Goal: Task Accomplishment & Management: Manage account settings

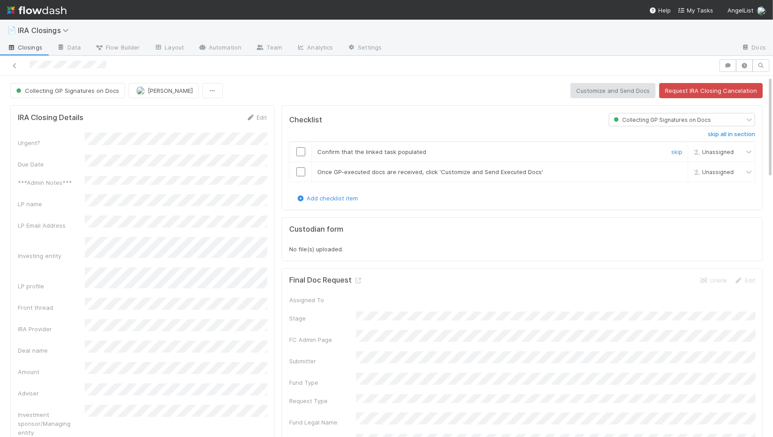
click at [299, 147] on input "checkbox" at bounding box center [300, 151] width 9 height 9
click at [299, 171] on input "checkbox" at bounding box center [300, 171] width 9 height 9
click at [602, 87] on button "Customize and Send Docs" at bounding box center [612, 90] width 85 height 15
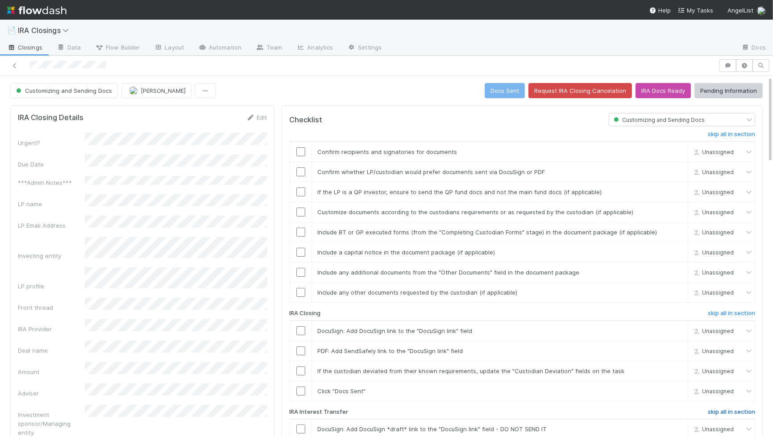
click at [731, 408] on h6 "skip all in section" at bounding box center [731, 411] width 47 height 7
click at [300, 387] on input "checkbox" at bounding box center [300, 391] width 9 height 9
click at [300, 366] on input "checkbox" at bounding box center [300, 370] width 9 height 9
click at [300, 346] on input "checkbox" at bounding box center [300, 350] width 9 height 9
click at [300, 326] on input "checkbox" at bounding box center [300, 330] width 9 height 9
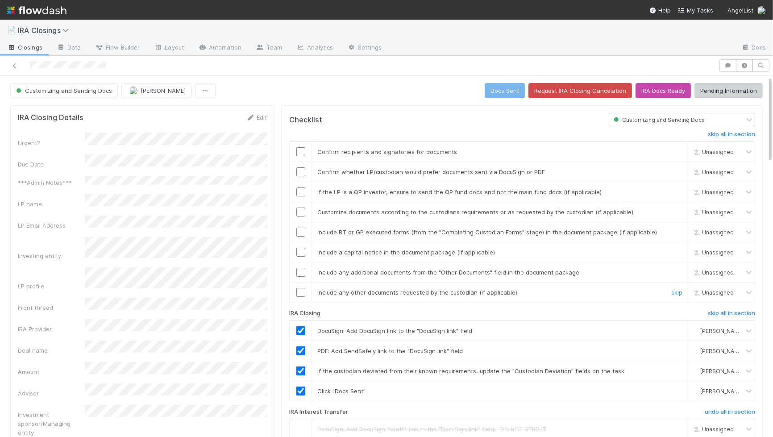
click at [300, 283] on td at bounding box center [301, 293] width 22 height 20
click at [300, 288] on input "checkbox" at bounding box center [300, 292] width 9 height 9
click at [300, 268] on input "checkbox" at bounding box center [300, 272] width 9 height 9
click at [300, 248] on input "checkbox" at bounding box center [300, 252] width 9 height 9
click at [300, 228] on input "checkbox" at bounding box center [300, 232] width 9 height 9
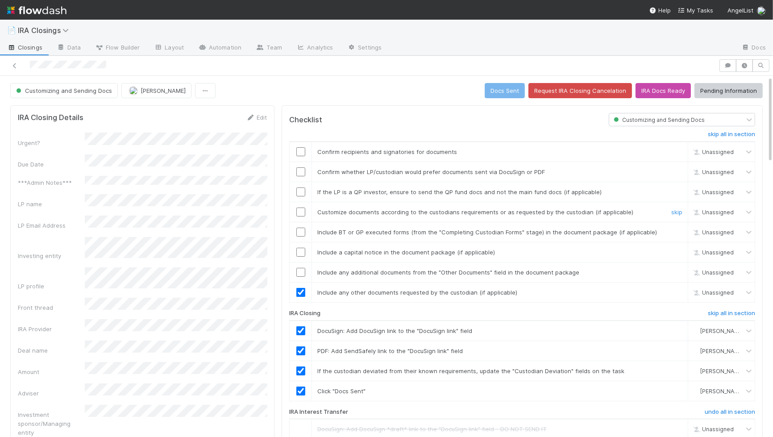
click at [300, 214] on td at bounding box center [301, 212] width 22 height 20
checkbox input "true"
click at [301, 147] on input "checkbox" at bounding box center [300, 151] width 9 height 9
click at [301, 169] on input "checkbox" at bounding box center [300, 171] width 9 height 9
click at [301, 189] on input "checkbox" at bounding box center [300, 191] width 9 height 9
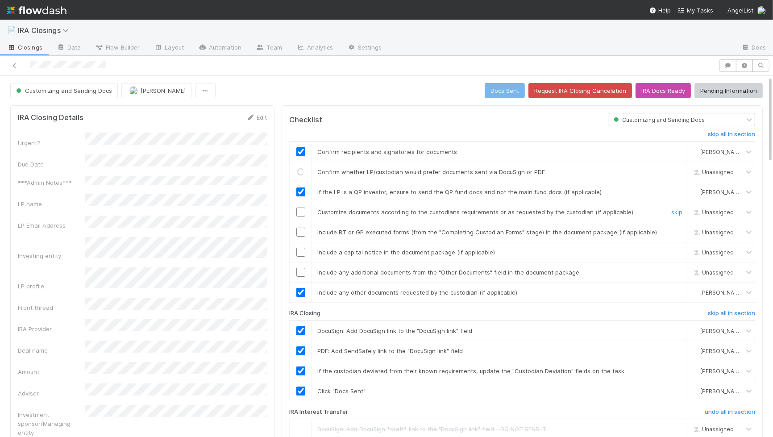
click at [301, 208] on input "checkbox" at bounding box center [300, 212] width 9 height 9
click at [301, 224] on td at bounding box center [301, 232] width 22 height 20
click at [301, 230] on input "checkbox" at bounding box center [300, 232] width 9 height 9
click at [301, 252] on input "checkbox" at bounding box center [300, 252] width 9 height 9
click at [301, 271] on input "checkbox" at bounding box center [300, 272] width 9 height 9
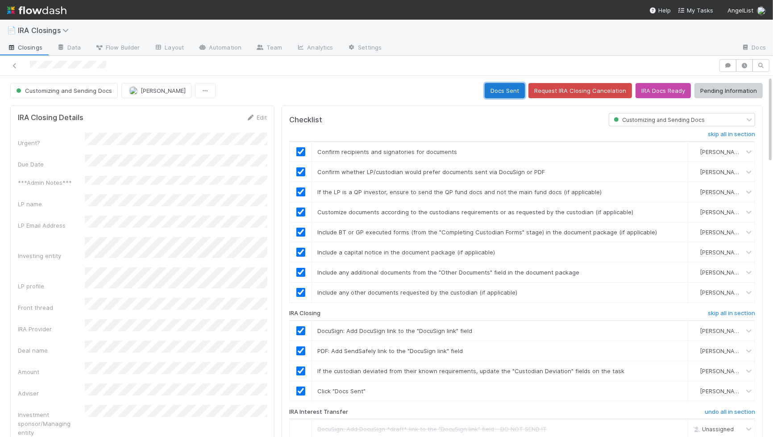
click at [512, 92] on button "Docs Sent" at bounding box center [505, 90] width 40 height 15
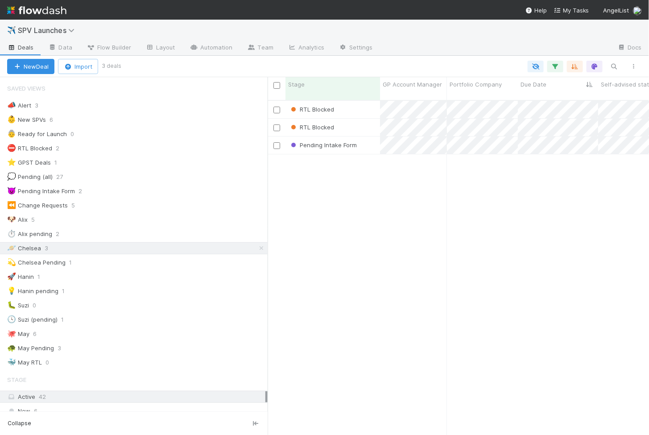
scroll to position [342, 382]
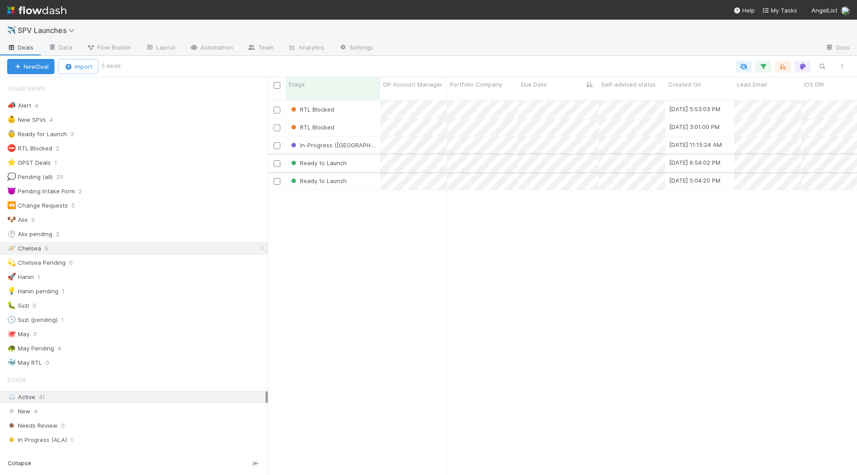
scroll to position [383, 589]
click at [364, 159] on div "Ready to Launch" at bounding box center [333, 162] width 95 height 17
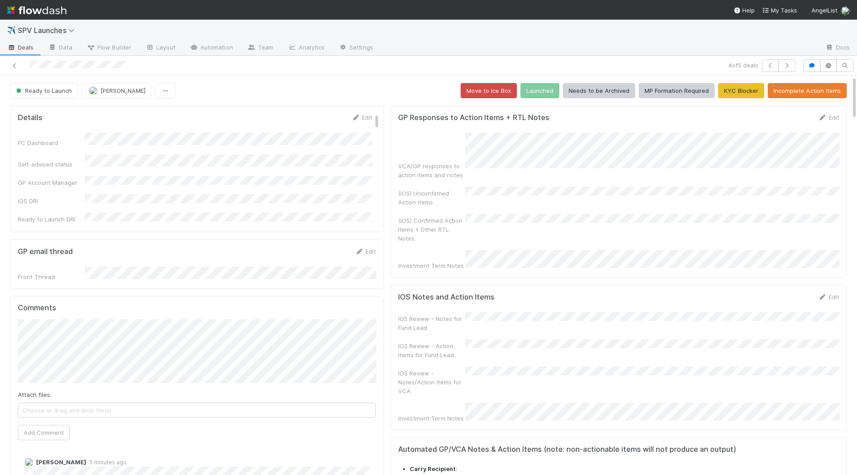
click at [649, 84] on button "Incomplete Action Items" at bounding box center [807, 90] width 79 height 15
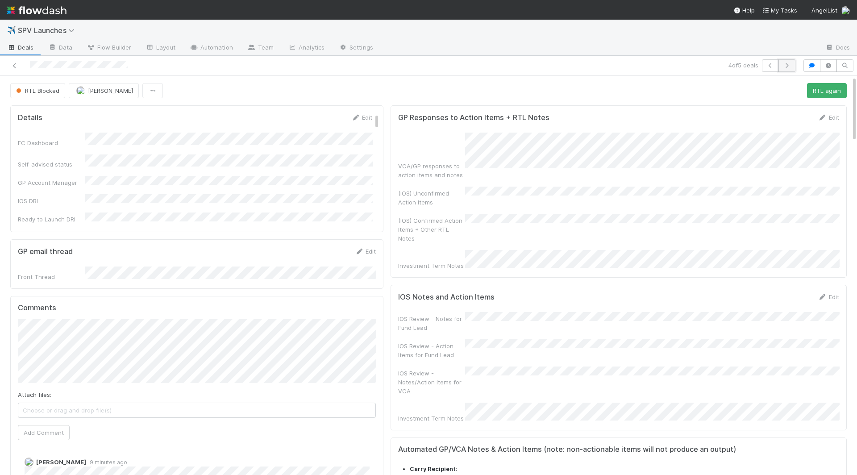
click at [649, 67] on icon "button" at bounding box center [786, 65] width 9 height 5
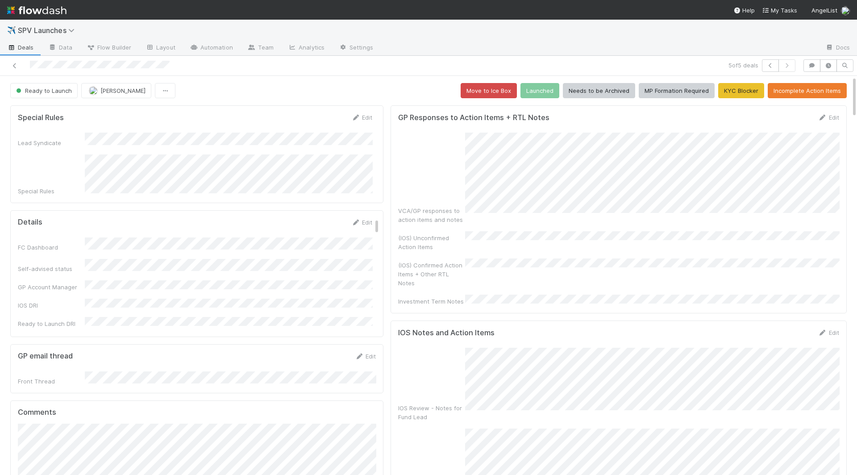
click at [649, 114] on link "Edit" at bounding box center [828, 117] width 21 height 7
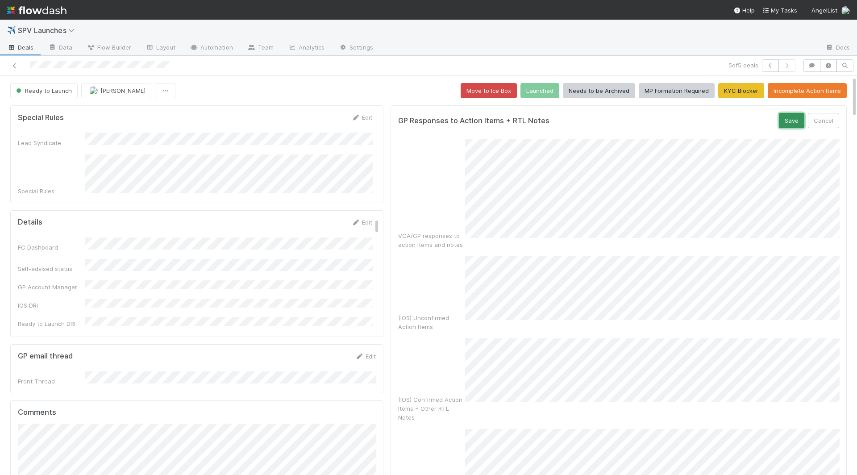
click at [649, 119] on button "Save" at bounding box center [791, 120] width 25 height 15
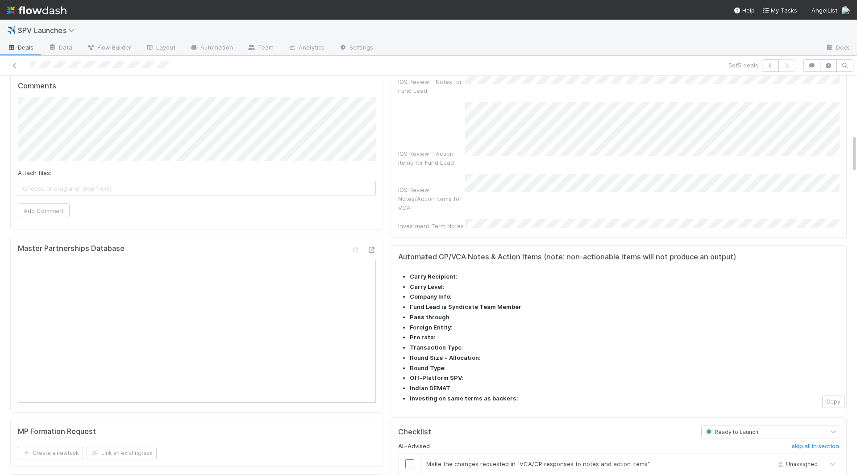
scroll to position [614, 0]
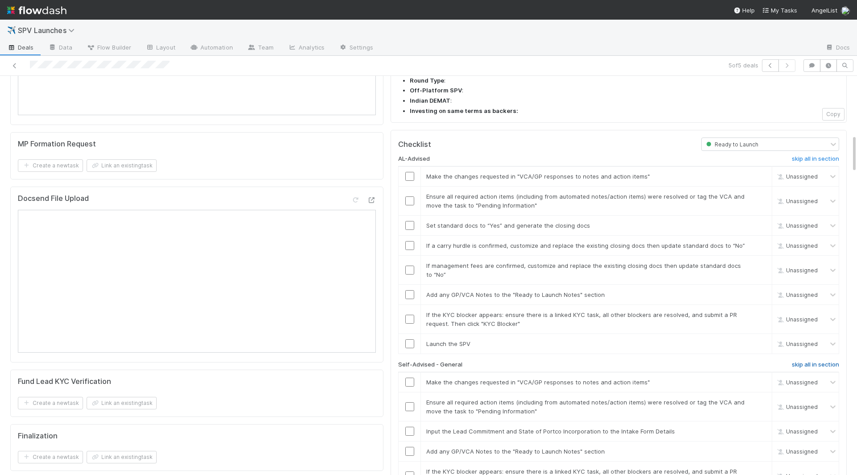
click at [649, 361] on h6 "skip all in section" at bounding box center [815, 364] width 47 height 7
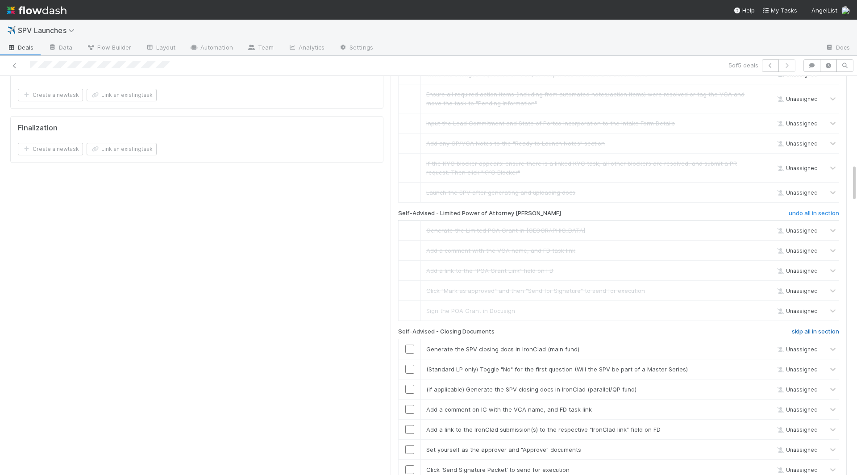
click at [649, 328] on h6 "skip all in section" at bounding box center [815, 331] width 47 height 7
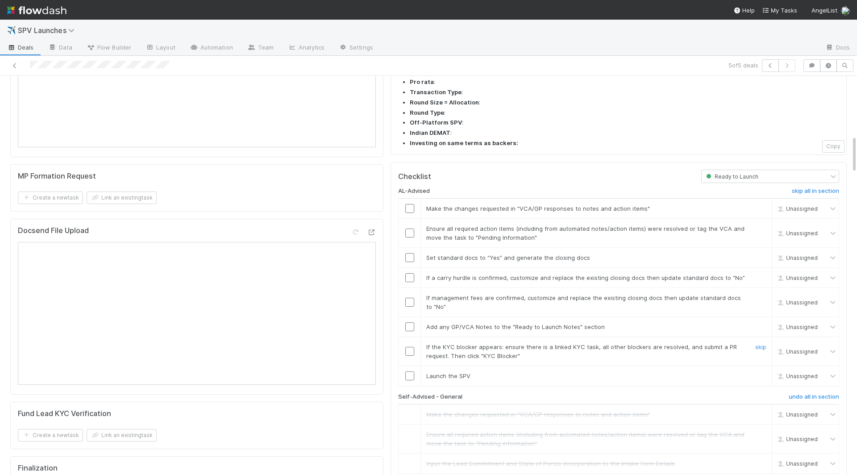
scroll to position [581, 0]
click at [406, 372] on input "checkbox" at bounding box center [409, 376] width 9 height 9
click at [406, 348] on input "checkbox" at bounding box center [409, 352] width 9 height 9
click at [412, 323] on input "checkbox" at bounding box center [409, 327] width 9 height 9
click at [408, 289] on td at bounding box center [410, 303] width 22 height 29
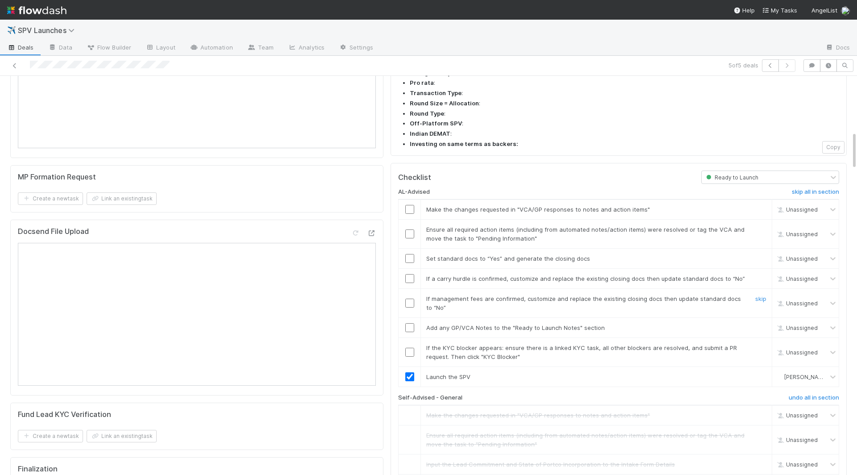
click at [408, 299] on input "checkbox" at bounding box center [409, 303] width 9 height 9
click at [409, 274] on input "checkbox" at bounding box center [409, 278] width 9 height 9
click at [409, 254] on input "checkbox" at bounding box center [409, 258] width 9 height 9
click at [409, 229] on input "checkbox" at bounding box center [409, 233] width 9 height 9
click at [409, 205] on input "checkbox" at bounding box center [409, 209] width 9 height 9
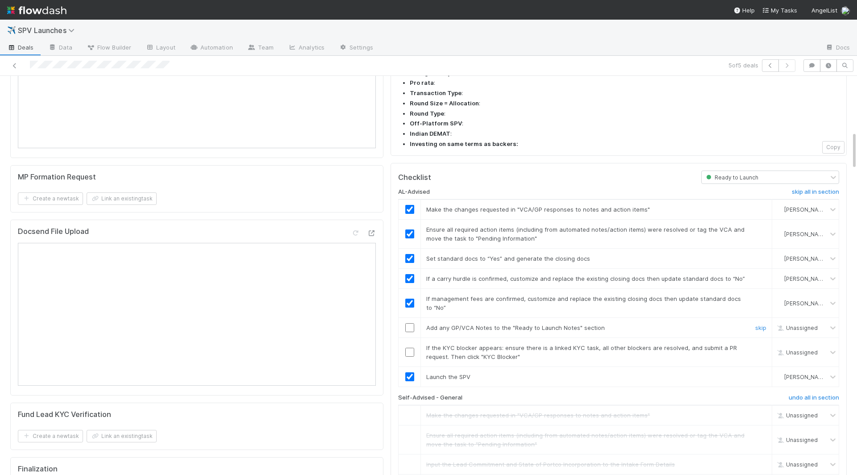
click at [410, 323] on input "checkbox" at bounding box center [409, 327] width 9 height 9
click at [410, 348] on input "checkbox" at bounding box center [409, 352] width 9 height 9
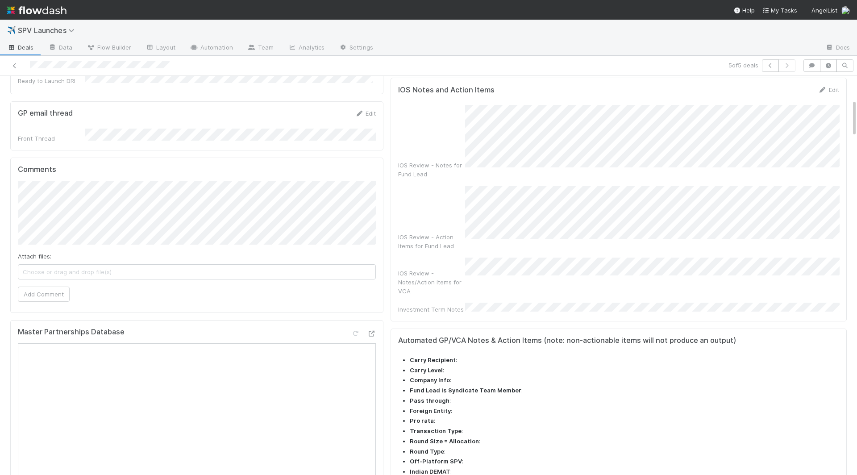
scroll to position [0, 0]
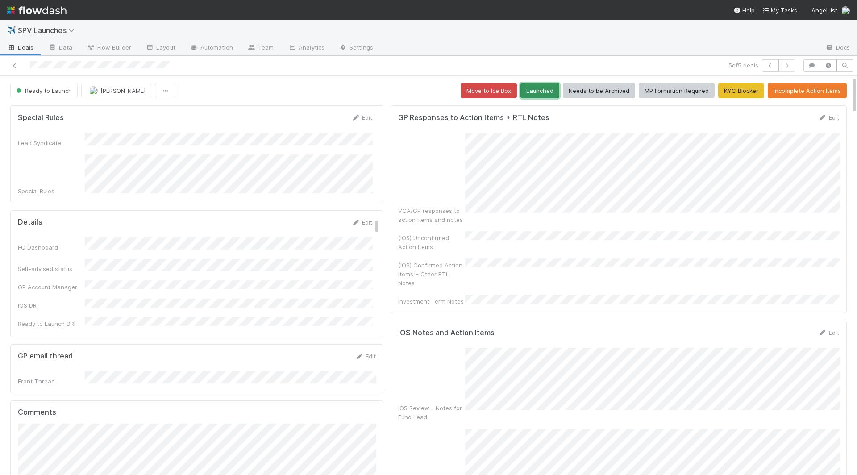
click at [553, 90] on button "Launched" at bounding box center [539, 90] width 39 height 15
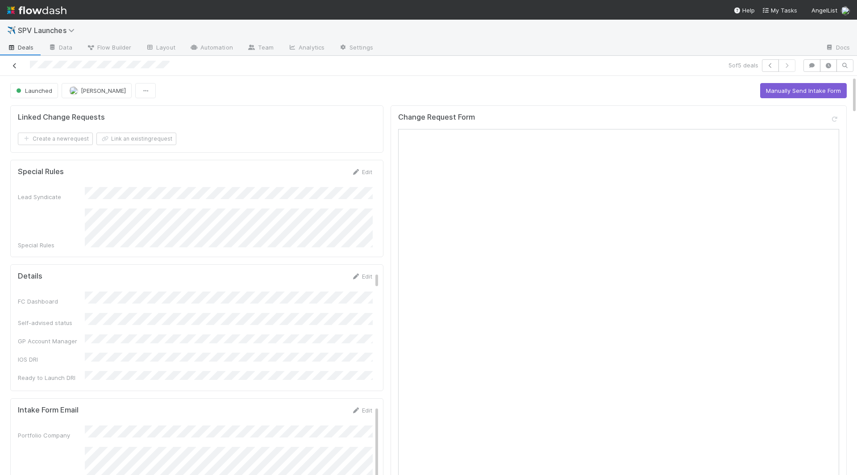
click at [12, 63] on icon at bounding box center [14, 66] width 9 height 6
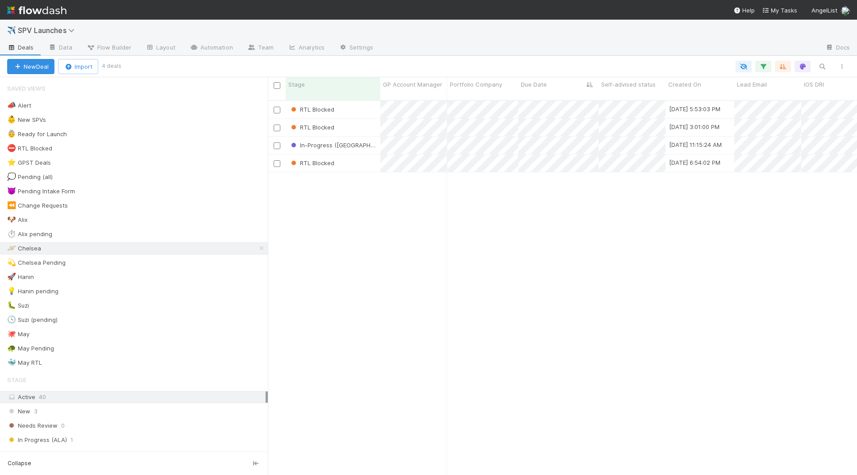
scroll to position [383, 589]
click at [359, 137] on div "In-Progress (SAD)" at bounding box center [333, 145] width 95 height 17
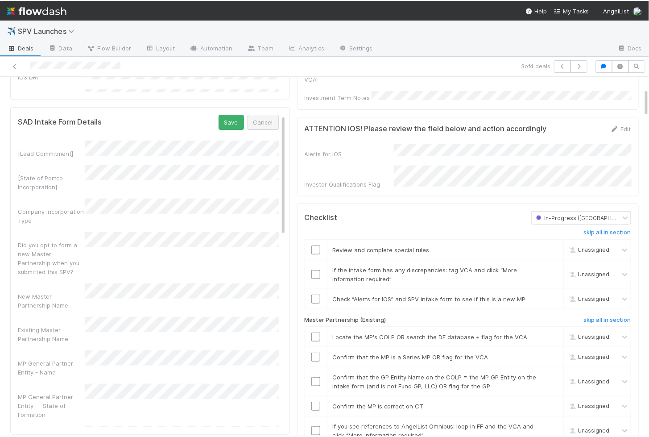
scroll to position [148, 0]
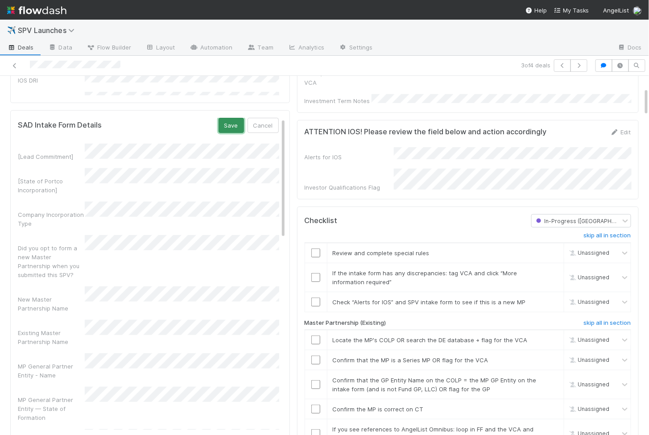
click at [230, 122] on button "Save" at bounding box center [231, 125] width 25 height 15
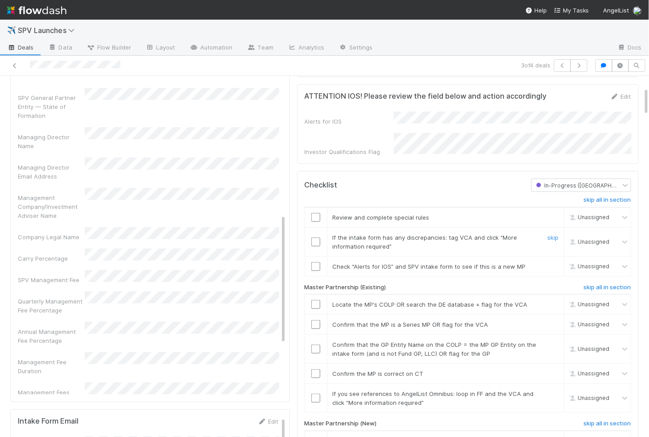
scroll to position [186, 0]
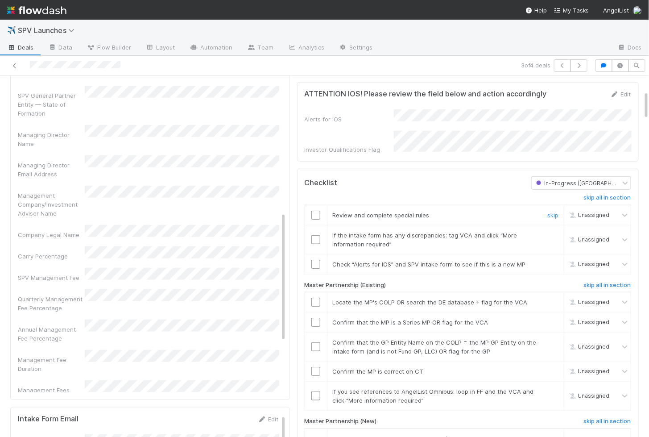
click at [320, 211] on input "checkbox" at bounding box center [316, 215] width 9 height 9
click at [320, 229] on td at bounding box center [316, 239] width 22 height 29
click at [317, 235] on input "checkbox" at bounding box center [316, 239] width 9 height 9
click at [317, 260] on input "checkbox" at bounding box center [316, 264] width 9 height 9
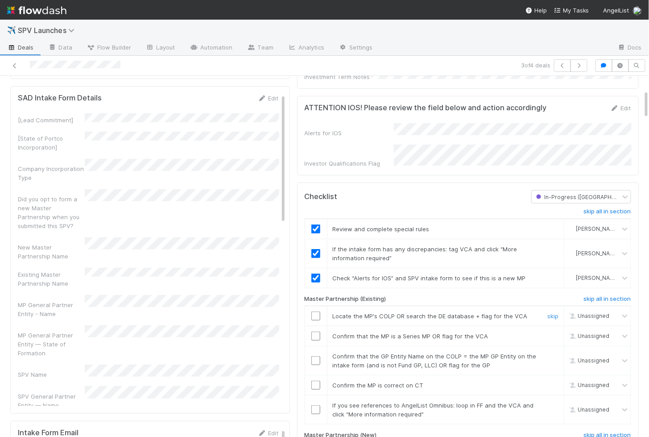
scroll to position [174, 0]
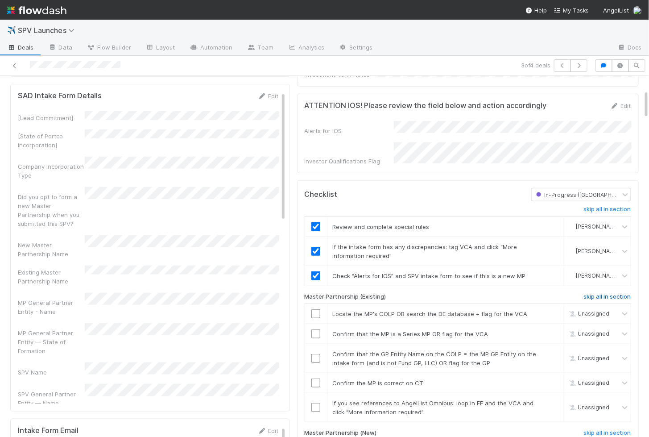
click at [605, 293] on h6 "skip all in section" at bounding box center [607, 296] width 47 height 7
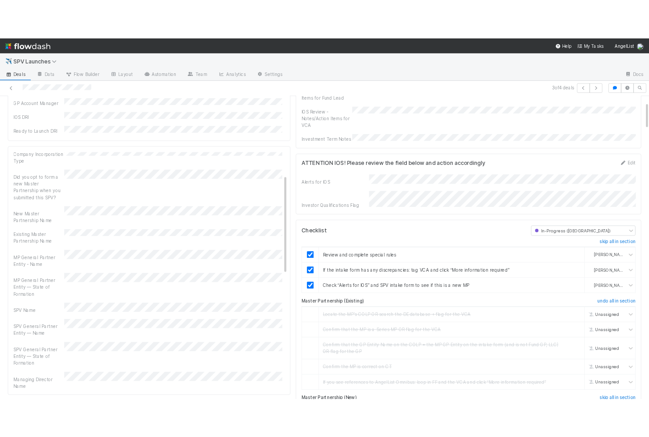
scroll to position [0, 0]
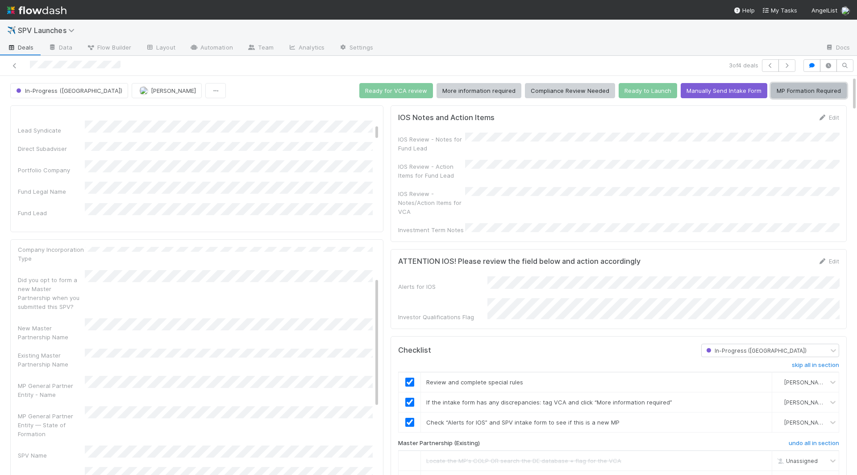
click at [649, 88] on button "MP Formation Required" at bounding box center [809, 90] width 76 height 15
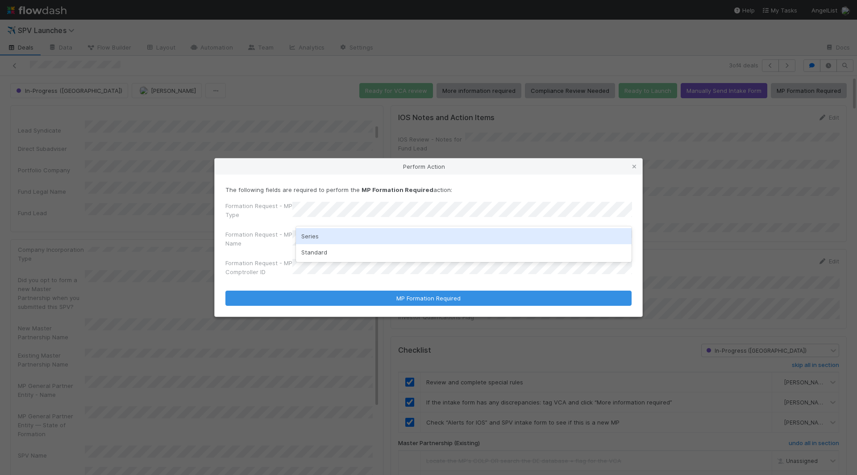
click at [345, 237] on div "Series" at bounding box center [464, 236] width 336 height 16
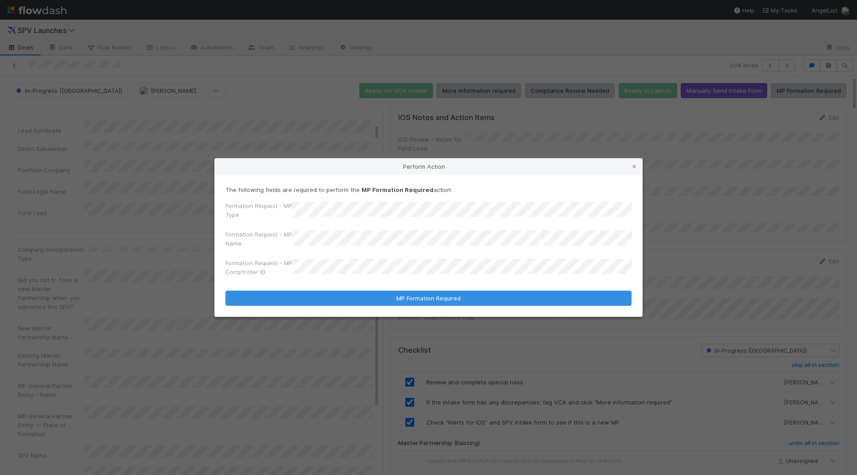
click at [320, 202] on div "Formation Request - MP Type" at bounding box center [428, 211] width 406 height 21
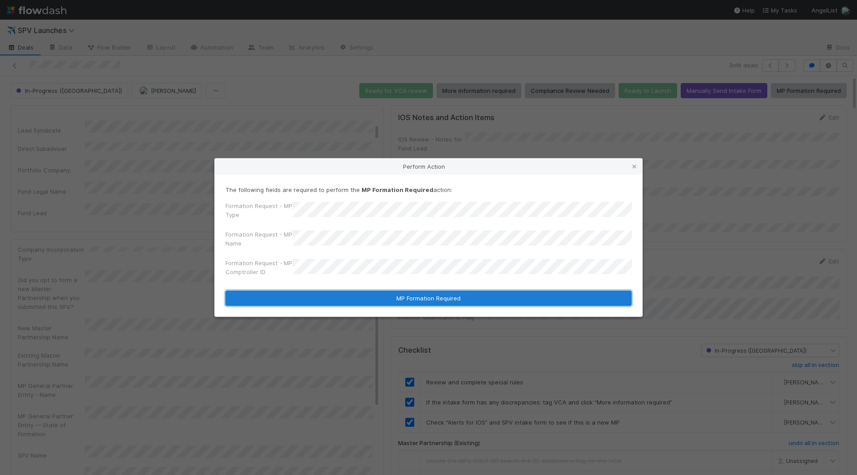
click at [356, 300] on button "MP Formation Required" at bounding box center [428, 298] width 406 height 15
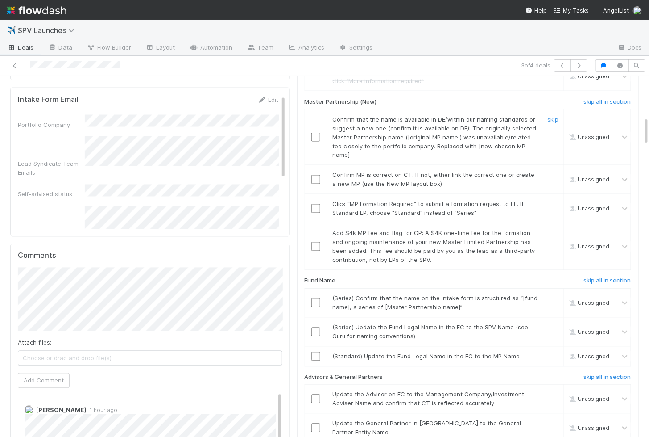
scroll to position [471, 0]
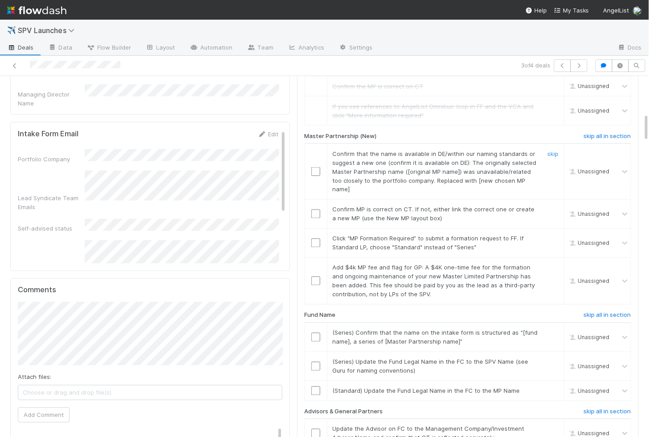
click at [315, 167] on input "checkbox" at bounding box center [316, 171] width 9 height 9
click at [312, 209] on input "checkbox" at bounding box center [316, 213] width 9 height 9
click at [319, 238] on input "checkbox" at bounding box center [316, 242] width 9 height 9
click at [319, 276] on input "checkbox" at bounding box center [316, 280] width 9 height 9
click at [314, 238] on input "checkbox" at bounding box center [316, 242] width 9 height 9
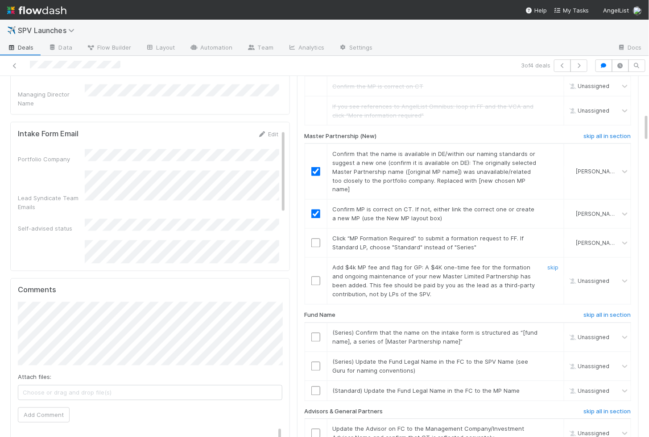
click at [314, 276] on input "checkbox" at bounding box center [316, 280] width 9 height 9
click at [316, 238] on input "checkbox" at bounding box center [316, 242] width 9 height 9
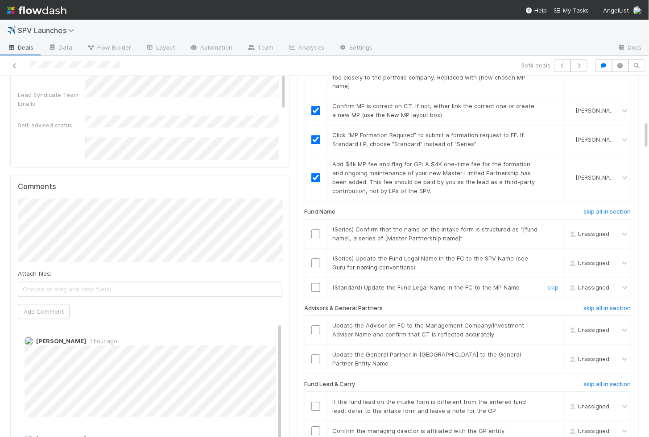
scroll to position [614, 0]
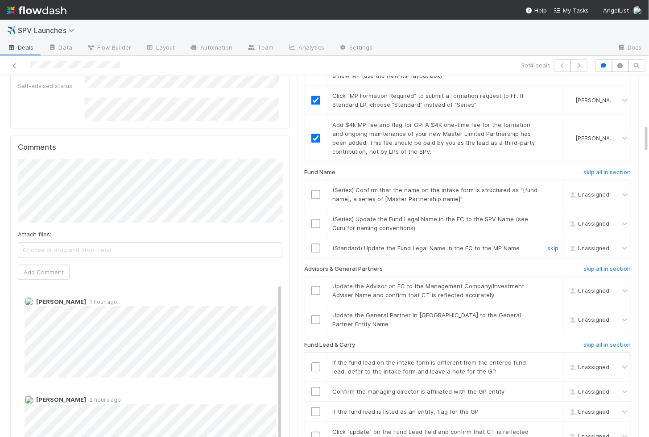
click at [553, 244] on link "skip" at bounding box center [553, 247] width 11 height 7
click at [317, 219] on input "checkbox" at bounding box center [316, 223] width 9 height 9
click at [316, 179] on td at bounding box center [316, 193] width 22 height 29
click at [316, 190] on input "checkbox" at bounding box center [316, 194] width 9 height 9
click at [317, 190] on input "checkbox" at bounding box center [316, 194] width 9 height 9
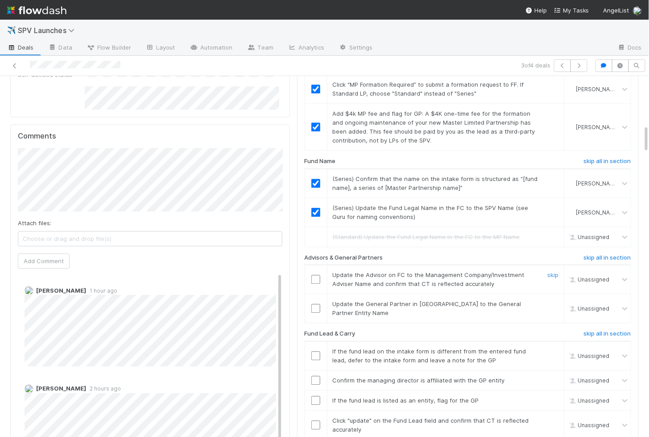
scroll to position [648, 0]
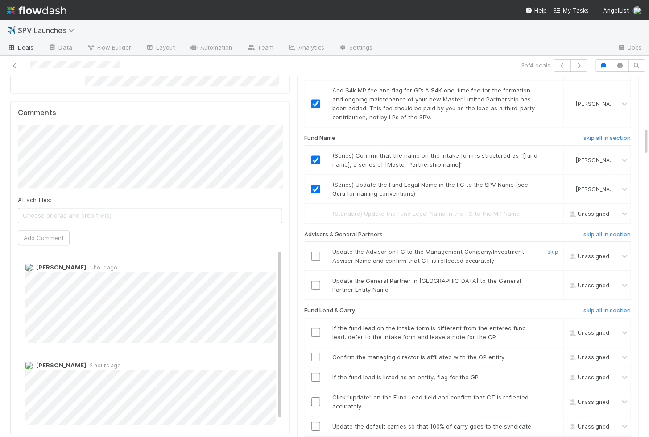
click at [317, 251] on input "checkbox" at bounding box center [316, 255] width 9 height 9
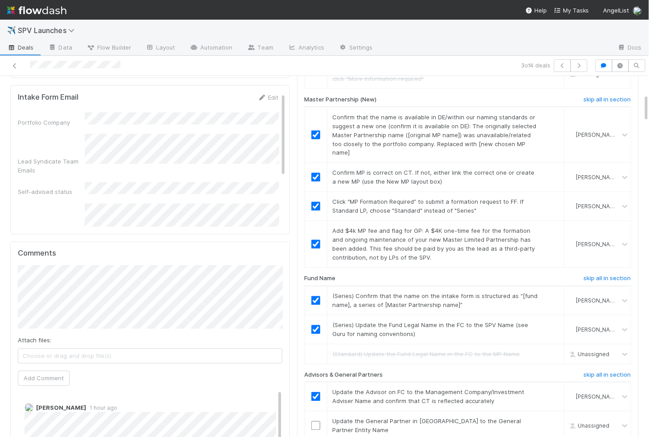
scroll to position [173, 0]
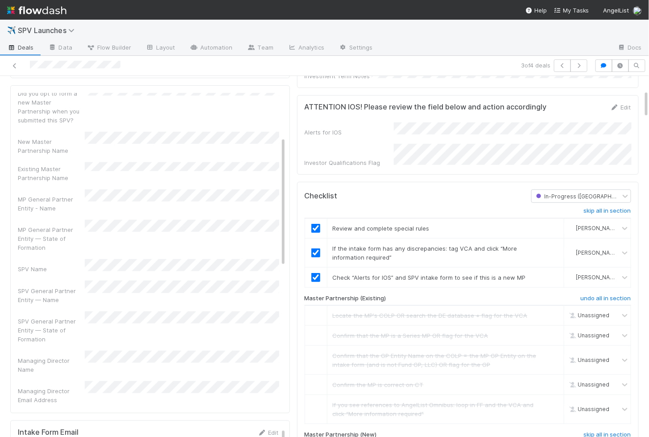
click at [79, 245] on div "[Lead Commitment] [State of Portco Incorporation] Company Incorporation Type Di…" at bounding box center [148, 421] width 261 height 826
click at [192, 280] on div "SPV General Partner Entity — Name" at bounding box center [148, 291] width 261 height 23
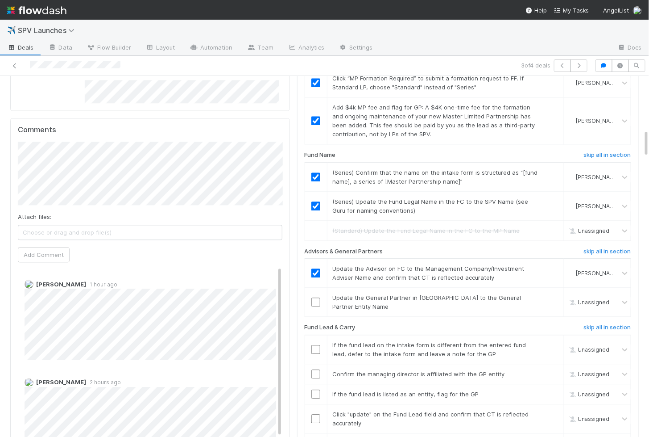
scroll to position [672, 0]
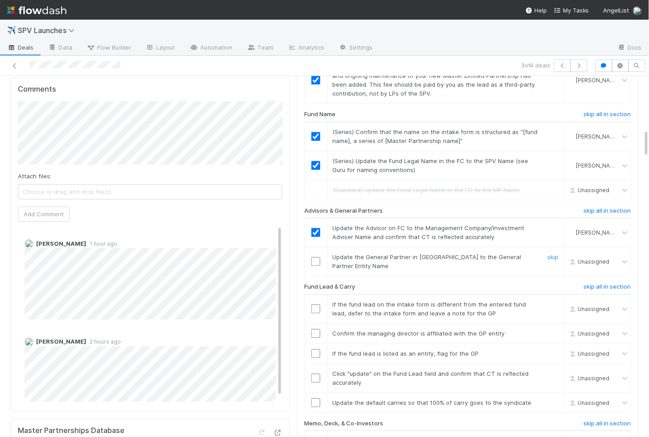
click at [315, 257] on input "checkbox" at bounding box center [316, 261] width 9 height 9
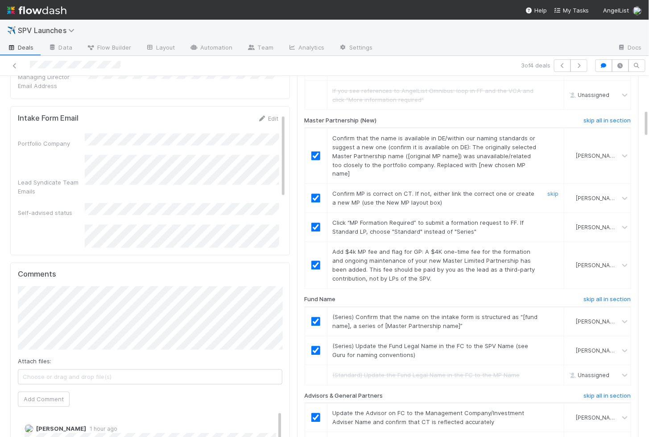
scroll to position [613, 0]
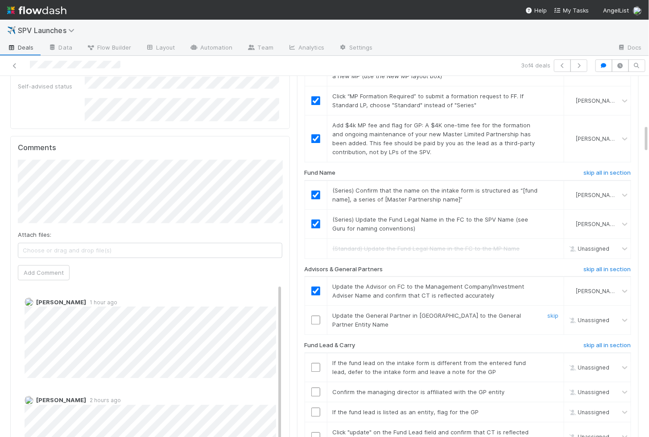
click at [316, 315] on input "checkbox" at bounding box center [316, 319] width 9 height 9
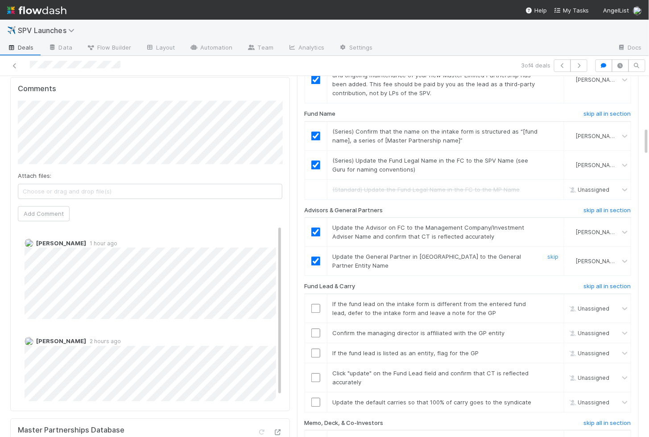
scroll to position [700, 0]
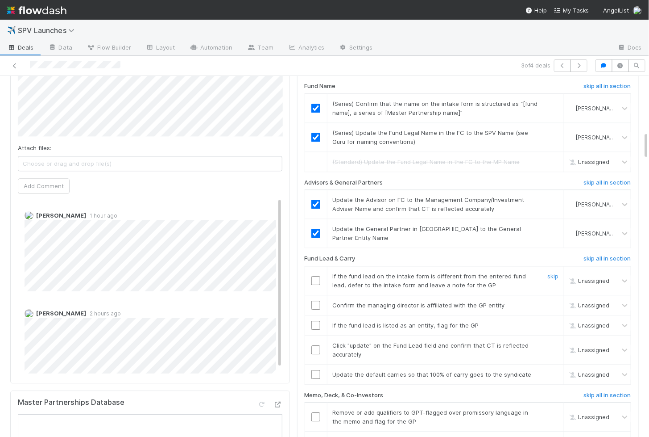
click at [315, 276] on input "checkbox" at bounding box center [316, 280] width 9 height 9
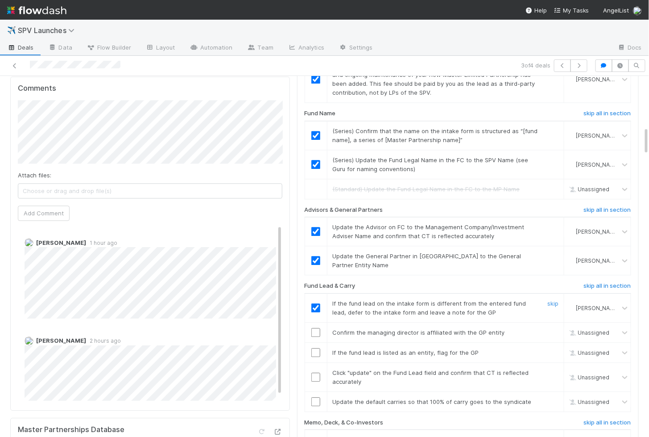
scroll to position [677, 0]
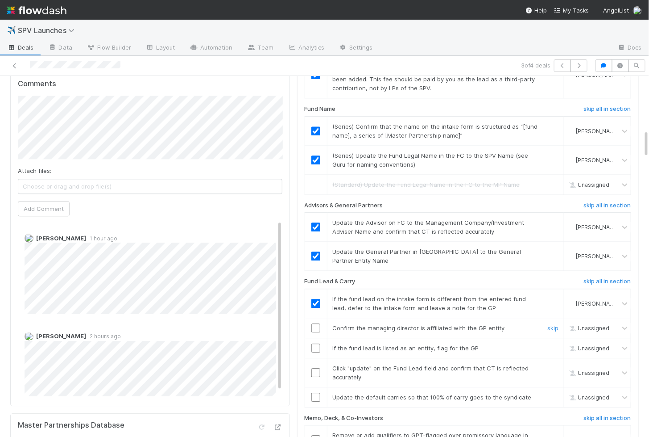
click at [315, 323] on input "checkbox" at bounding box center [316, 327] width 9 height 9
click at [316, 343] on input "checkbox" at bounding box center [316, 347] width 9 height 9
click at [316, 323] on input "checkbox" at bounding box center [316, 327] width 9 height 9
click at [315, 358] on td at bounding box center [316, 372] width 22 height 29
click at [316, 368] on input "checkbox" at bounding box center [316, 372] width 9 height 9
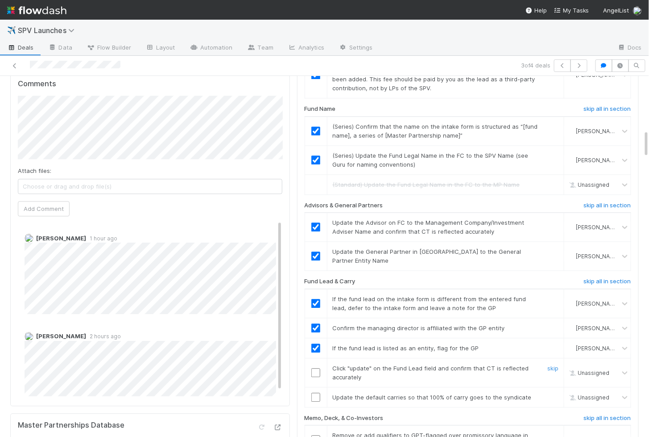
click at [314, 368] on input "checkbox" at bounding box center [316, 372] width 9 height 9
click at [319, 392] on input "checkbox" at bounding box center [316, 396] width 9 height 9
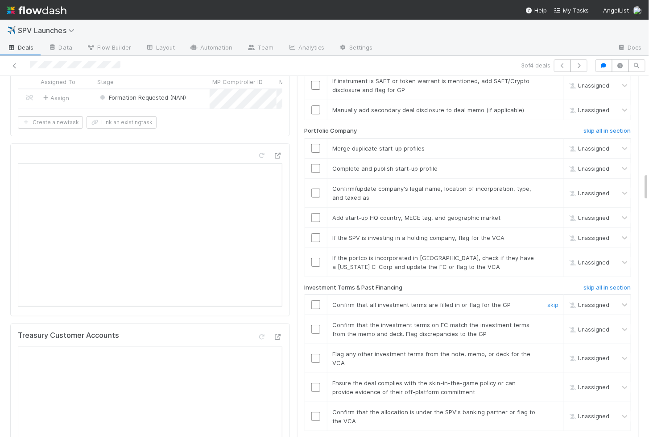
scroll to position [1215, 0]
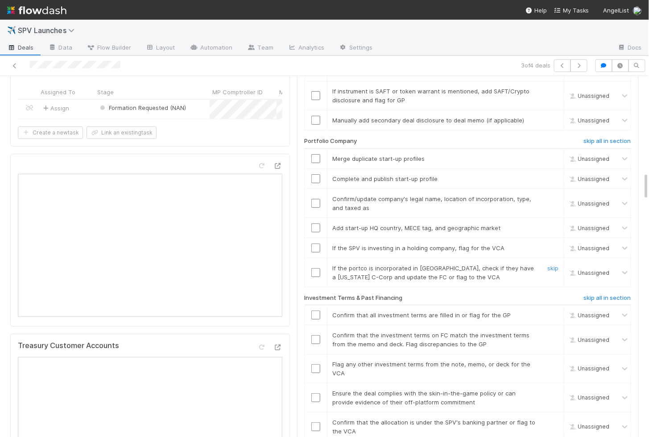
click at [314, 268] on input "checkbox" at bounding box center [316, 272] width 9 height 9
click at [316, 243] on input "checkbox" at bounding box center [316, 247] width 9 height 9
click at [316, 223] on input "checkbox" at bounding box center [316, 227] width 9 height 9
click at [316, 199] on input "checkbox" at bounding box center [316, 203] width 9 height 9
click at [316, 174] on input "checkbox" at bounding box center [316, 178] width 9 height 9
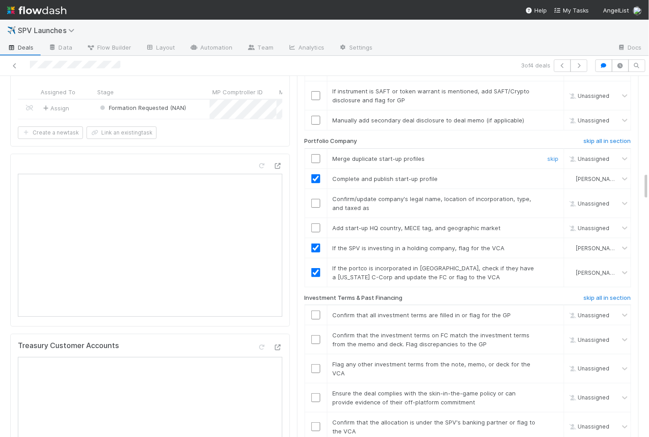
click at [316, 154] on input "checkbox" at bounding box center [316, 158] width 9 height 9
click at [316, 199] on input "checkbox" at bounding box center [316, 203] width 9 height 9
click at [316, 223] on input "checkbox" at bounding box center [316, 227] width 9 height 9
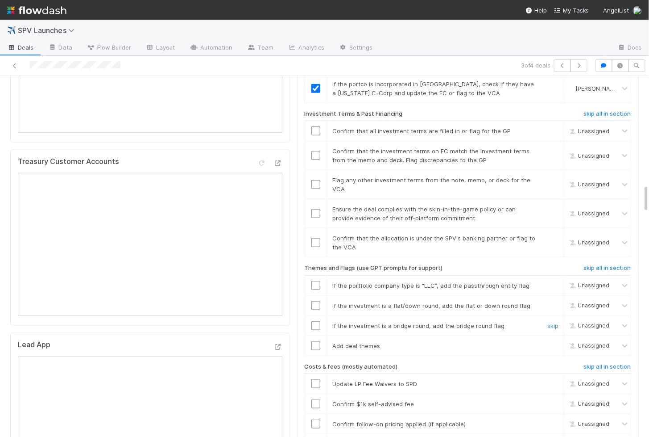
scroll to position [1410, 0]
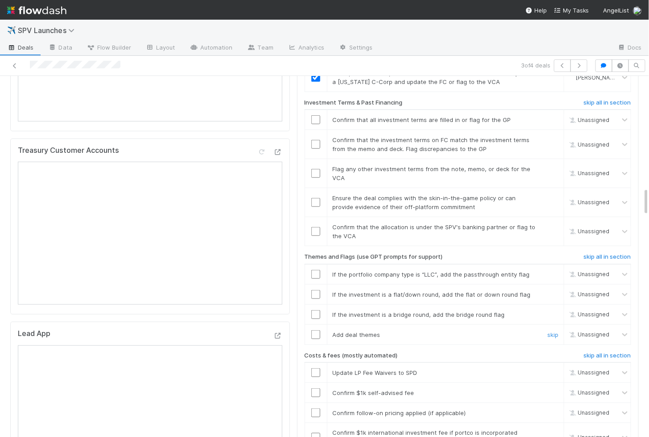
click at [316, 330] on input "checkbox" at bounding box center [316, 334] width 9 height 9
click at [314, 310] on input "checkbox" at bounding box center [316, 314] width 9 height 9
click at [314, 290] on input "checkbox" at bounding box center [316, 294] width 9 height 9
click at [315, 270] on input "checkbox" at bounding box center [316, 274] width 9 height 9
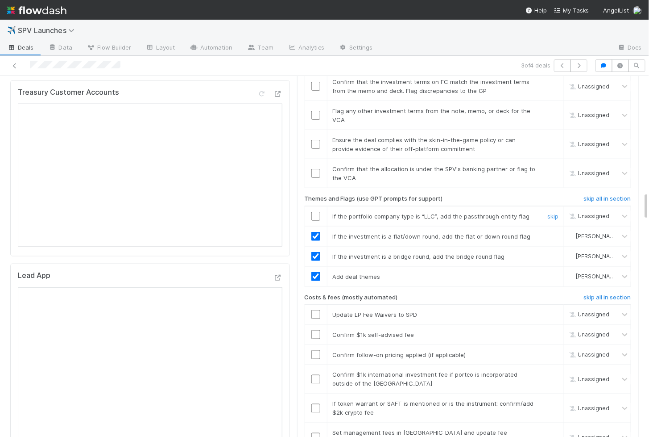
click at [314, 212] on input "checkbox" at bounding box center [316, 216] width 9 height 9
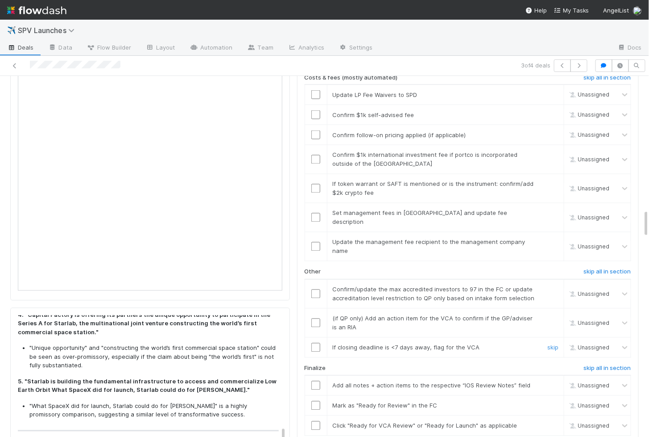
scroll to position [1689, 0]
click at [553, 313] on link "skip" at bounding box center [553, 316] width 11 height 7
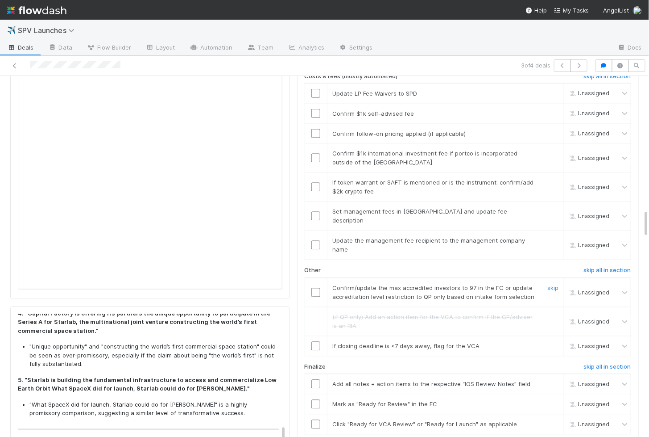
click at [312, 288] on input "checkbox" at bounding box center [316, 292] width 9 height 9
click at [317, 341] on input "checkbox" at bounding box center [316, 345] width 9 height 9
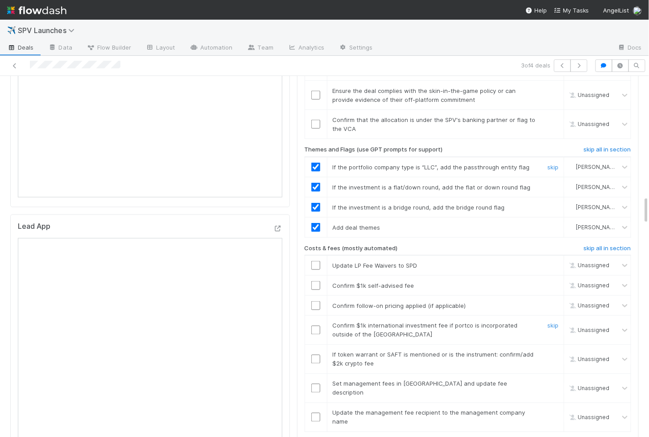
scroll to position [1515, 0]
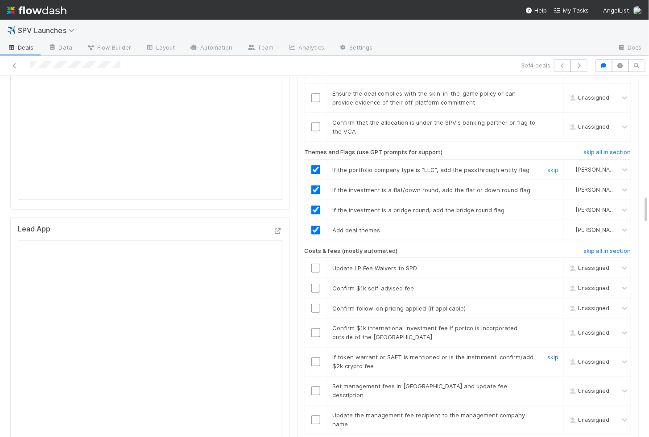
click at [551, 353] on link "skip" at bounding box center [553, 356] width 11 height 7
click at [556, 353] on link "skip" at bounding box center [553, 356] width 11 height 7
click at [555, 324] on link "skip" at bounding box center [553, 327] width 11 height 7
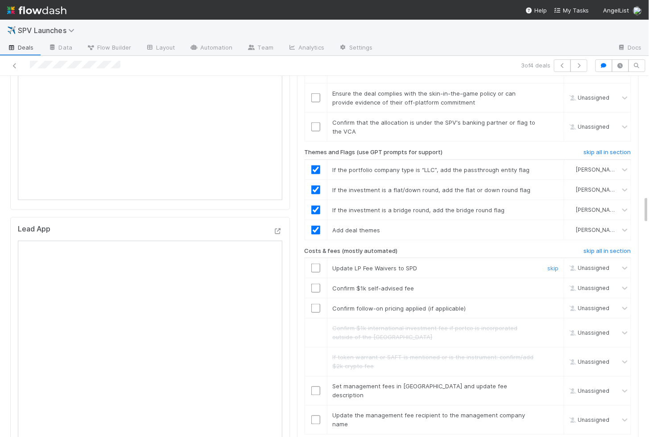
click at [316, 263] on input "checkbox" at bounding box center [316, 267] width 9 height 9
click at [318, 283] on input "checkbox" at bounding box center [316, 287] width 9 height 9
click at [317, 304] on input "checkbox" at bounding box center [316, 308] width 9 height 9
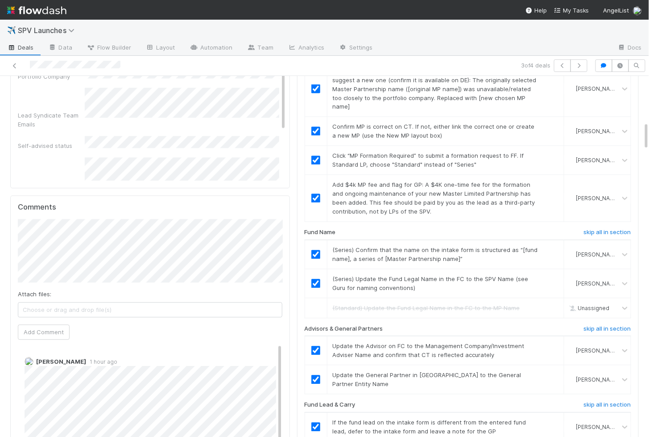
scroll to position [579, 0]
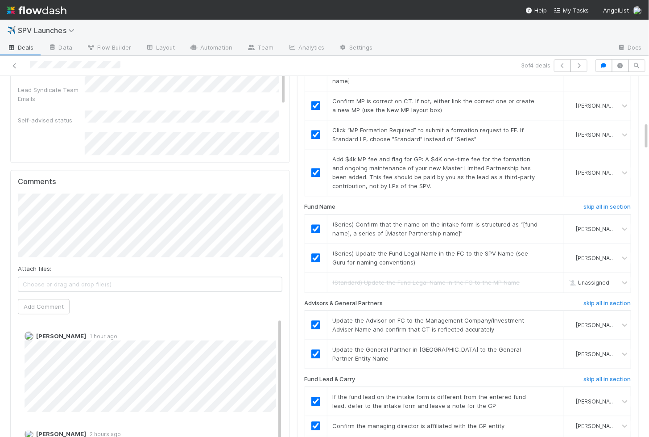
click at [0, 195] on html "✈️ SPV Launches Deals Data Flow Builder Layout Automation Team Analytics Settin…" at bounding box center [324, 218] width 649 height 437
click at [11, 208] on div "Comments Attach files: Choose or drag and drop file(s) Add Comment Jeremy Navar…" at bounding box center [150, 337] width 280 height 334
click at [51, 299] on button "Add Comment" at bounding box center [44, 306] width 52 height 15
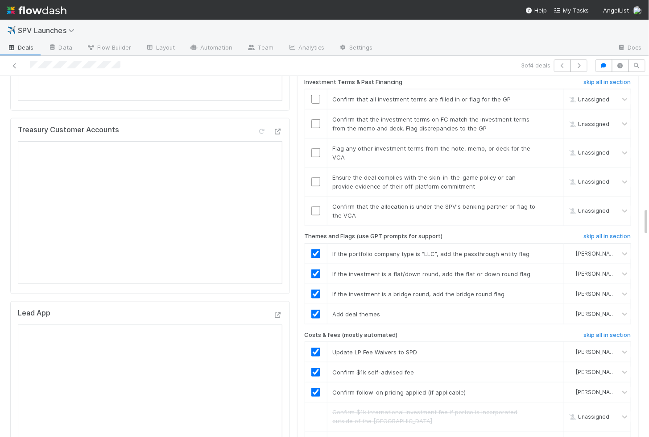
scroll to position [1667, 0]
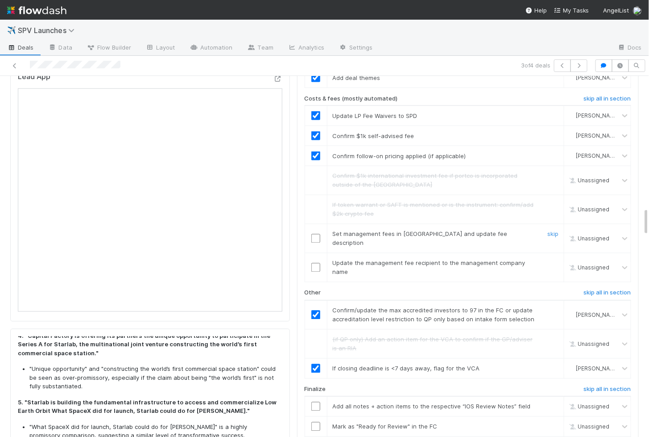
click at [321, 224] on td at bounding box center [316, 238] width 22 height 29
click at [316, 234] on input "checkbox" at bounding box center [316, 238] width 9 height 9
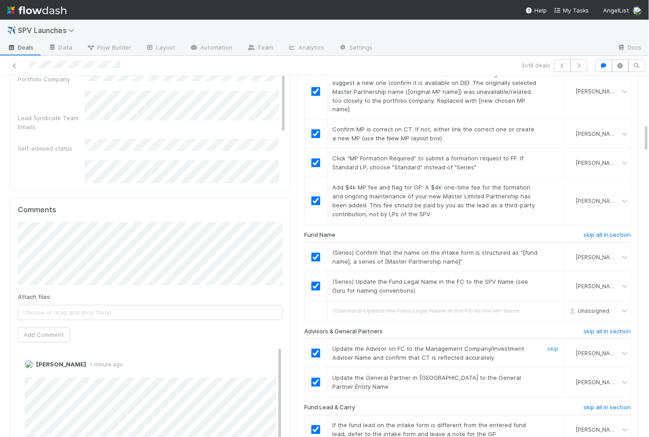
scroll to position [672, 0]
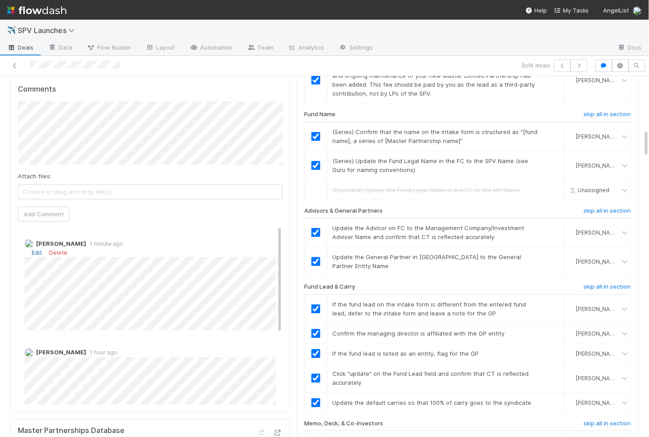
click at [39, 249] on link "Edit" at bounding box center [37, 252] width 10 height 7
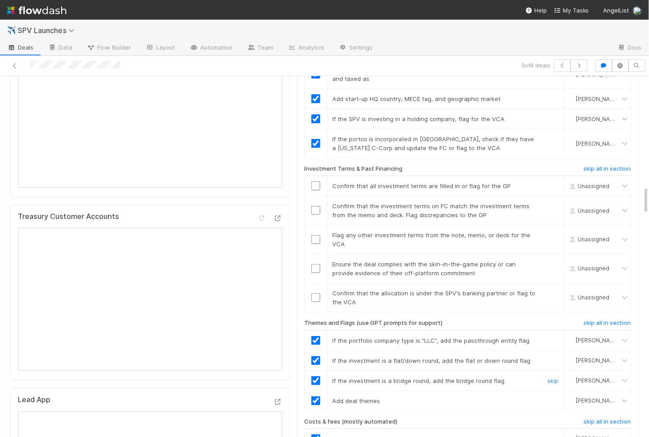
scroll to position [1580, 0]
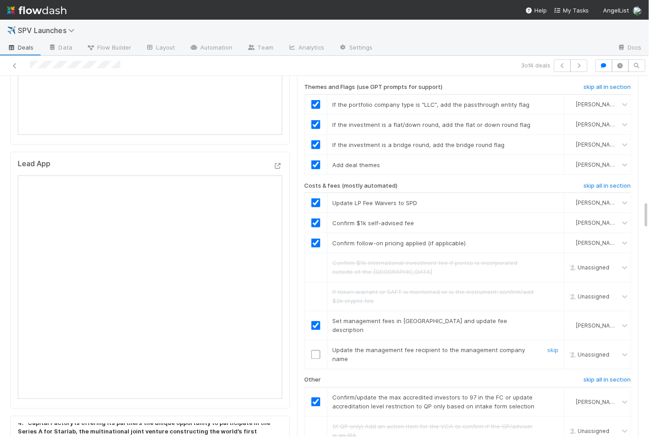
click at [317, 350] on input "checkbox" at bounding box center [316, 354] width 9 height 9
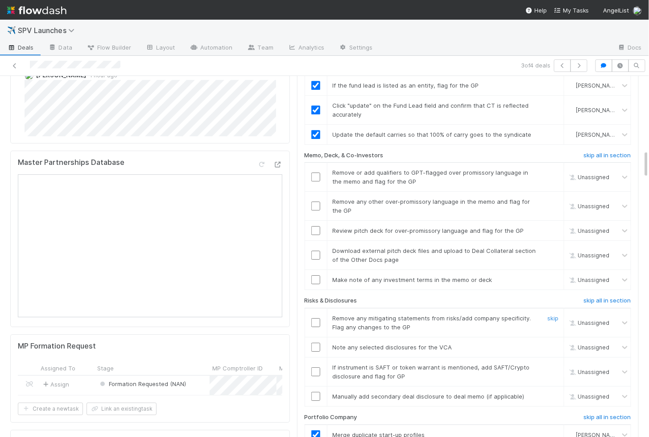
scroll to position [935, 0]
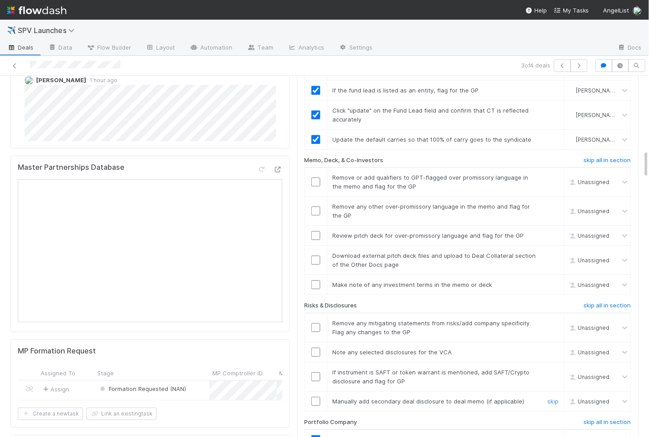
click at [317, 391] on td at bounding box center [316, 401] width 22 height 20
click at [315, 396] on input "checkbox" at bounding box center [316, 400] width 9 height 9
click at [315, 372] on input "checkbox" at bounding box center [316, 376] width 9 height 9
click at [316, 347] on input "checkbox" at bounding box center [316, 351] width 9 height 9
click at [316, 323] on input "checkbox" at bounding box center [316, 327] width 9 height 9
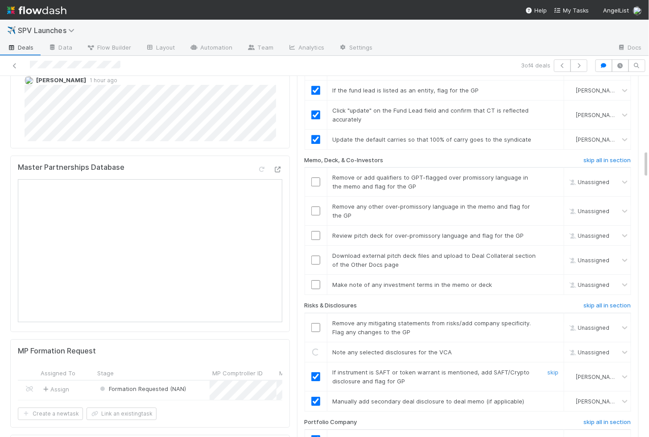
click at [320, 255] on input "checkbox" at bounding box center [316, 259] width 9 height 9
click at [316, 231] on input "checkbox" at bounding box center [316, 235] width 9 height 9
checkbox input "true"
click at [316, 323] on input "checkbox" at bounding box center [316, 327] width 9 height 9
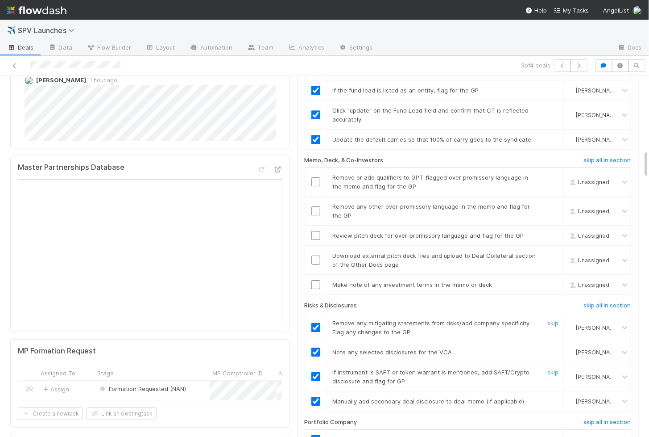
click at [316, 255] on input "checkbox" at bounding box center [316, 259] width 9 height 9
click at [316, 231] on input "checkbox" at bounding box center [316, 235] width 9 height 9
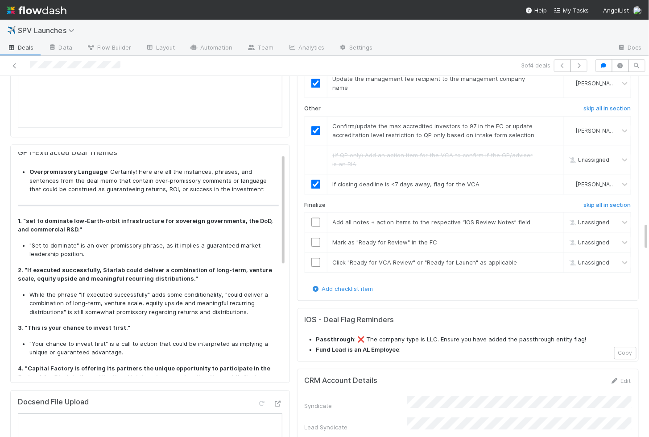
scroll to position [3, 0]
drag, startPoint x: 28, startPoint y: 212, endPoint x: 55, endPoint y: 222, distance: 29.1
click at [55, 222] on strong "1. "set to dominate low-Earth-orbit infrastructure for sovereign governments, t…" at bounding box center [145, 225] width 255 height 16
copy strong "et to dominate low-Earth-orbit infrastructure for sovereign governments, the Do…"
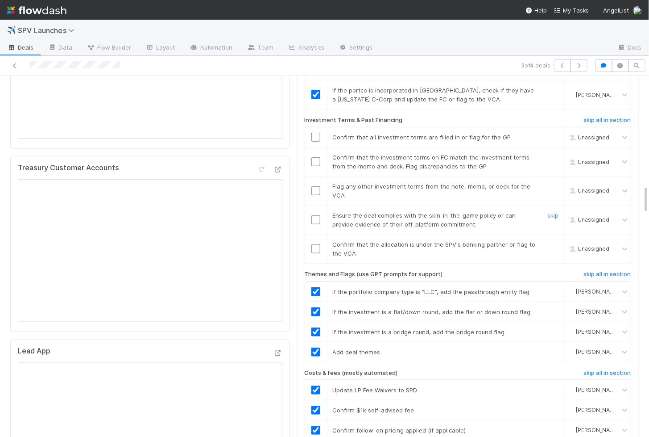
scroll to position [1382, 0]
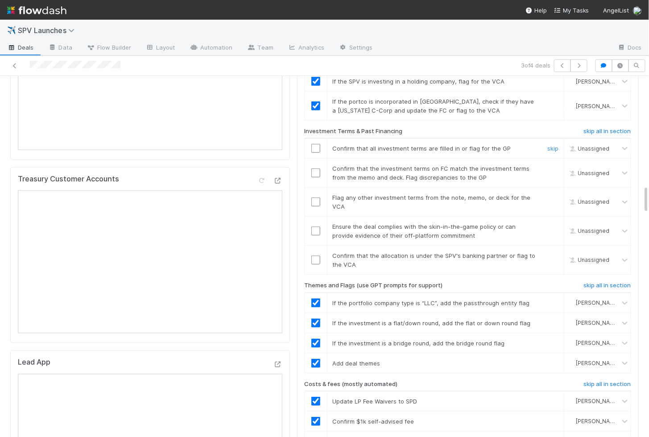
click at [315, 144] on input "checkbox" at bounding box center [316, 148] width 9 height 9
click at [314, 138] on td at bounding box center [316, 148] width 22 height 20
click at [315, 144] on input "checkbox" at bounding box center [316, 148] width 9 height 9
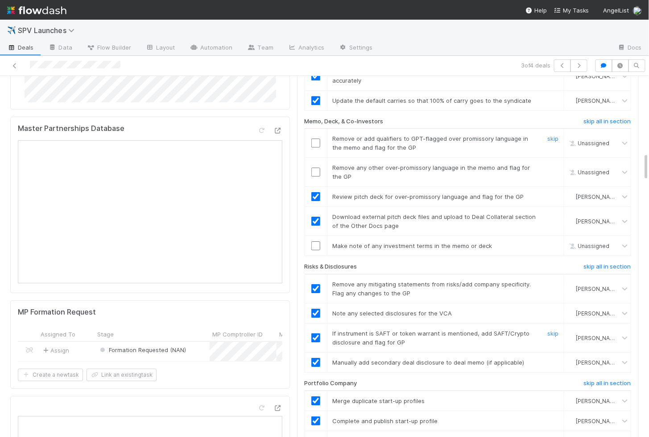
scroll to position [966, 0]
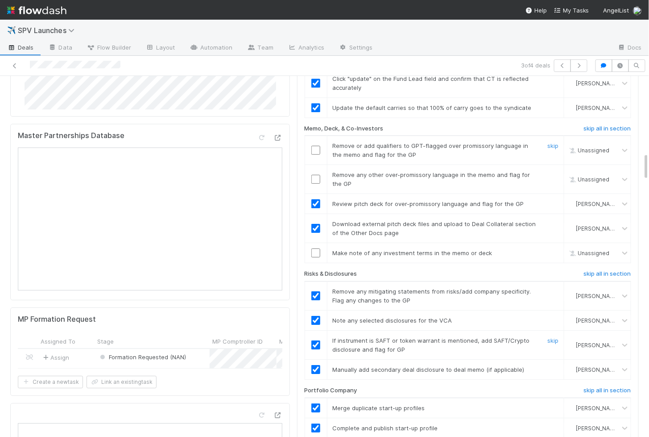
click at [313, 146] on input "checkbox" at bounding box center [316, 150] width 9 height 9
click at [316, 175] on input "checkbox" at bounding box center [316, 179] width 9 height 9
click at [315, 248] on input "checkbox" at bounding box center [316, 252] width 9 height 9
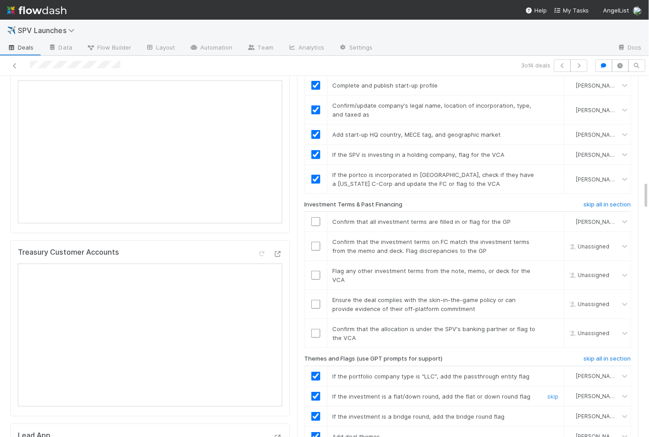
checkbox input "false"
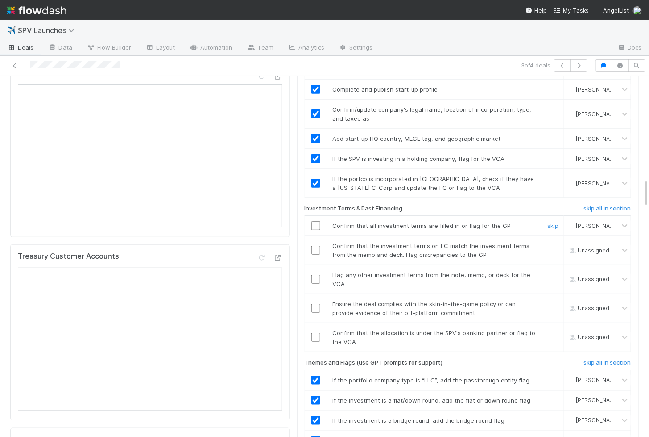
click at [316, 221] on input "checkbox" at bounding box center [316, 225] width 9 height 9
click at [315, 245] on input "checkbox" at bounding box center [316, 249] width 9 height 9
click at [315, 274] on input "checkbox" at bounding box center [316, 278] width 9 height 9
click at [317, 304] on input "checkbox" at bounding box center [316, 308] width 9 height 9
click at [319, 333] on input "checkbox" at bounding box center [316, 337] width 9 height 9
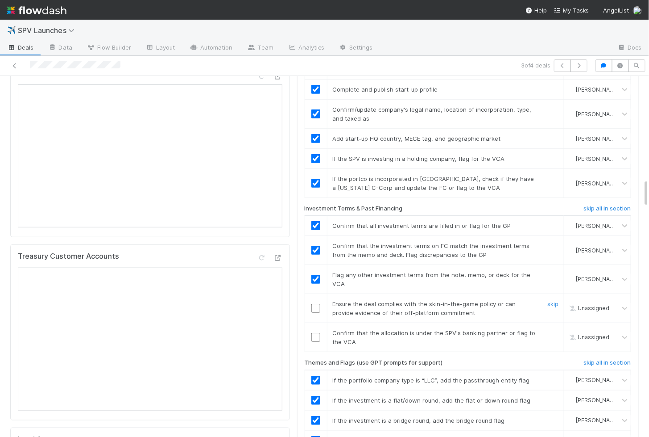
click at [316, 304] on input "checkbox" at bounding box center [316, 308] width 9 height 9
click at [317, 333] on input "checkbox" at bounding box center [316, 337] width 9 height 9
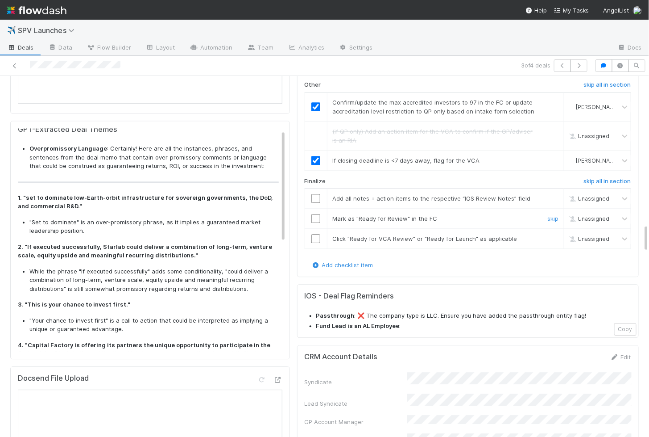
scroll to position [1873, 0]
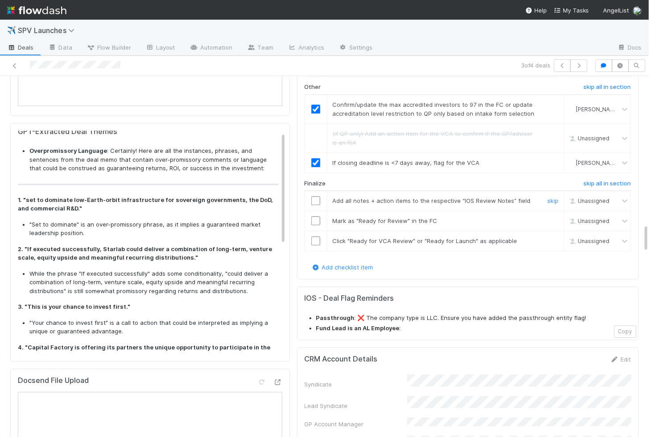
click at [314, 196] on input "checkbox" at bounding box center [316, 200] width 9 height 9
click at [315, 216] on input "checkbox" at bounding box center [316, 220] width 9 height 9
click at [316, 236] on input "checkbox" at bounding box center [316, 240] width 9 height 9
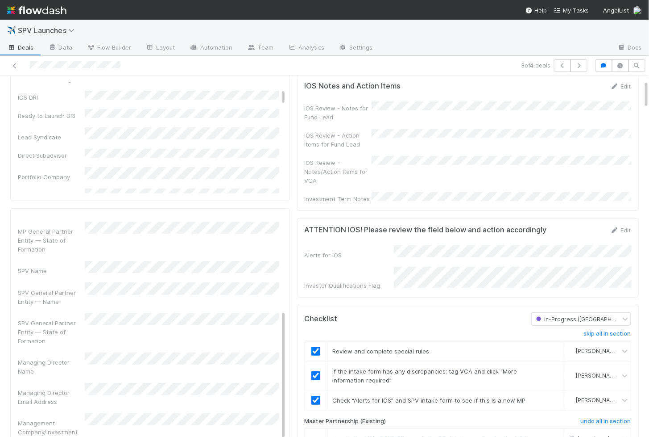
scroll to position [0, 0]
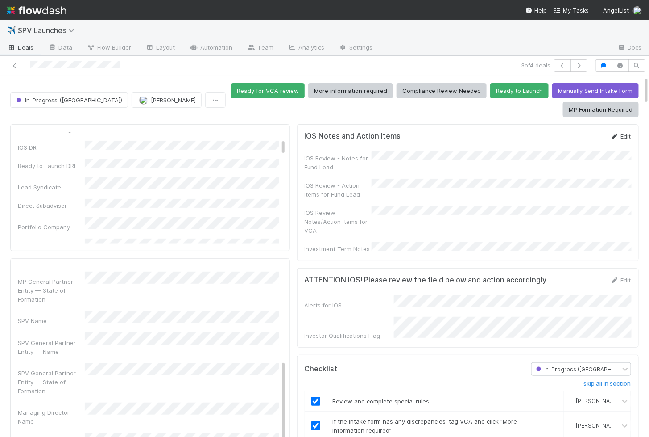
click at [624, 136] on link "Edit" at bounding box center [621, 136] width 21 height 7
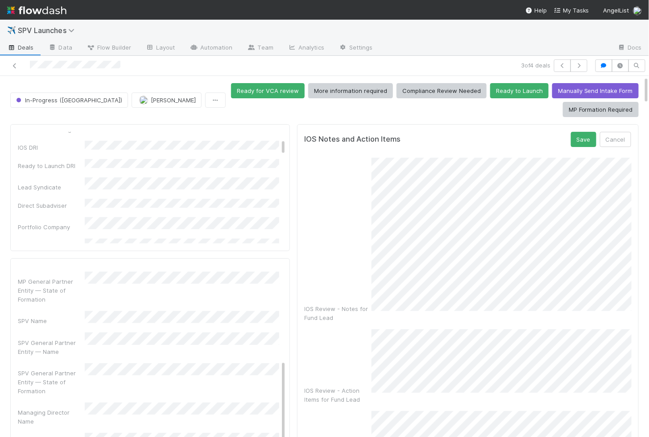
click at [577, 149] on form "IOS Notes and Action Items Save Cancel IOS Review - Notes for Fund Lead IOS Rev…" at bounding box center [468, 354] width 327 height 444
click at [582, 136] on button "Save" at bounding box center [583, 139] width 25 height 15
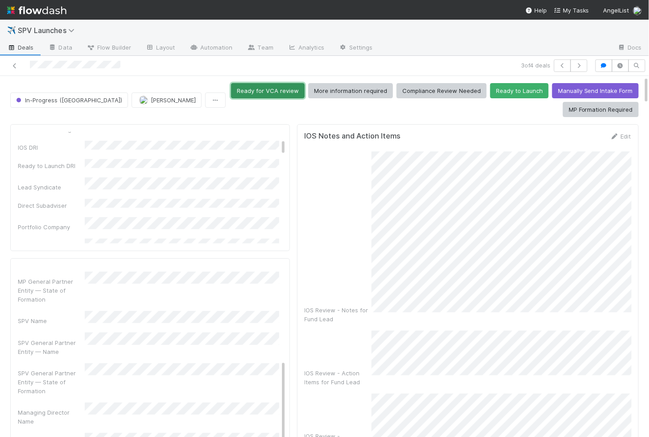
click at [267, 92] on button "Ready for VCA review" at bounding box center [268, 90] width 74 height 15
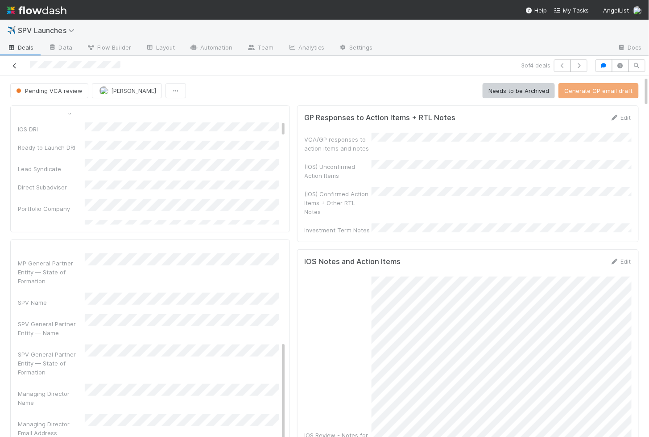
click at [15, 64] on icon at bounding box center [14, 66] width 9 height 6
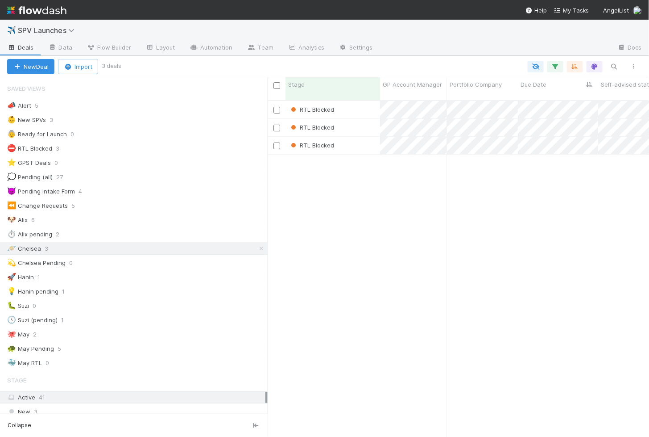
scroll to position [344, 382]
